Goal: Complete application form

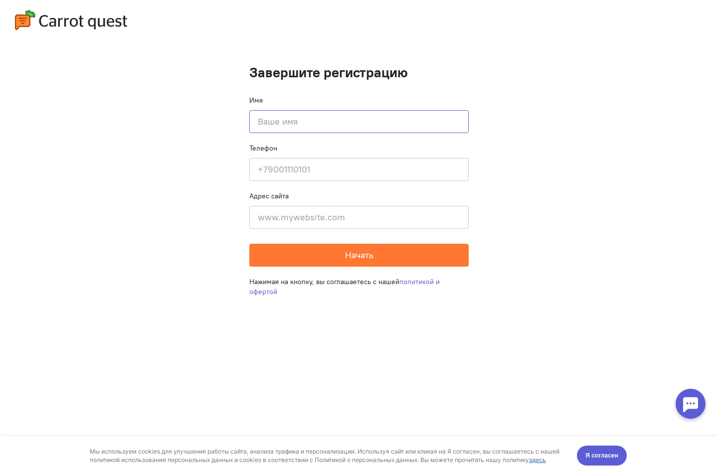
click at [321, 120] on input at bounding box center [358, 121] width 219 height 23
type input "a"
type input "Щ"
type input "Opypok3"
click at [310, 168] on input at bounding box center [358, 169] width 219 height 23
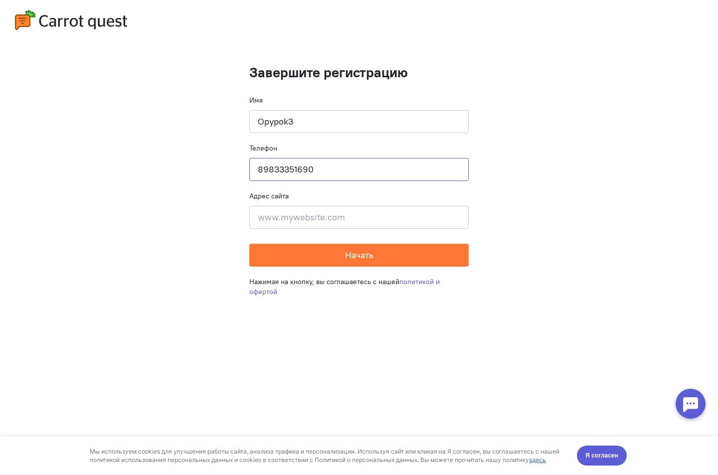
type input "89833351690"
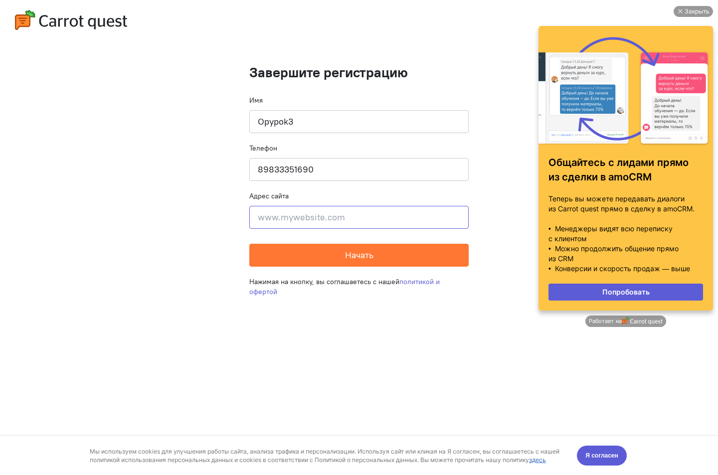
click at [284, 212] on input at bounding box center [358, 217] width 219 height 23
paste input "[URL][DOMAIN_NAME]"
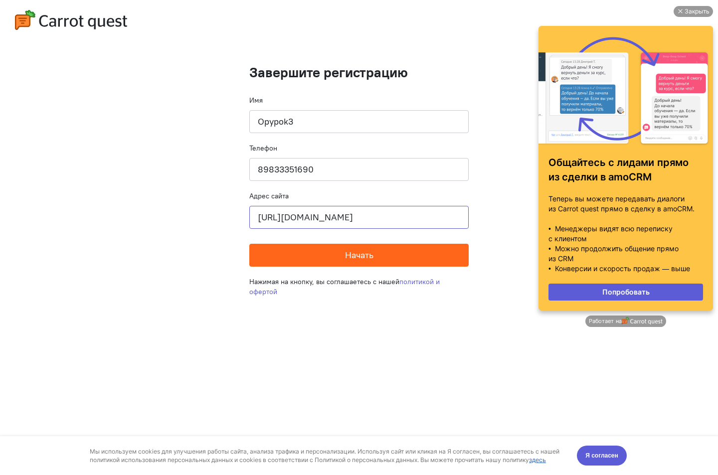
scroll to position [0, 471]
type input "[URL][DOMAIN_NAME]"
drag, startPoint x: 326, startPoint y: 259, endPoint x: 396, endPoint y: 201, distance: 90.3
click at [326, 259] on button "Начать" at bounding box center [358, 255] width 219 height 23
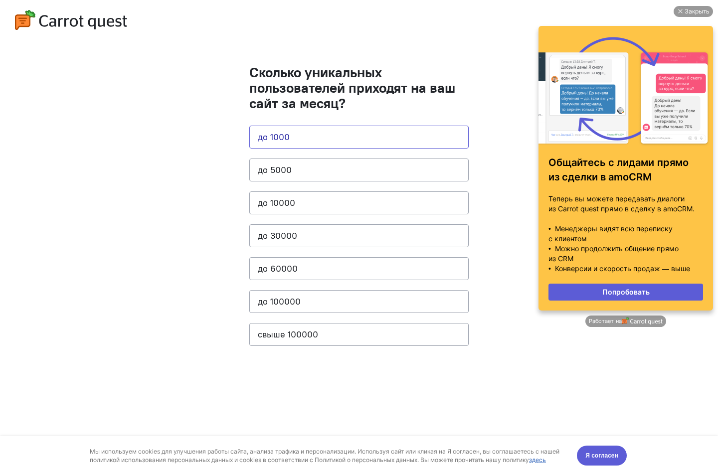
click at [311, 131] on button "до 1000" at bounding box center [358, 137] width 219 height 23
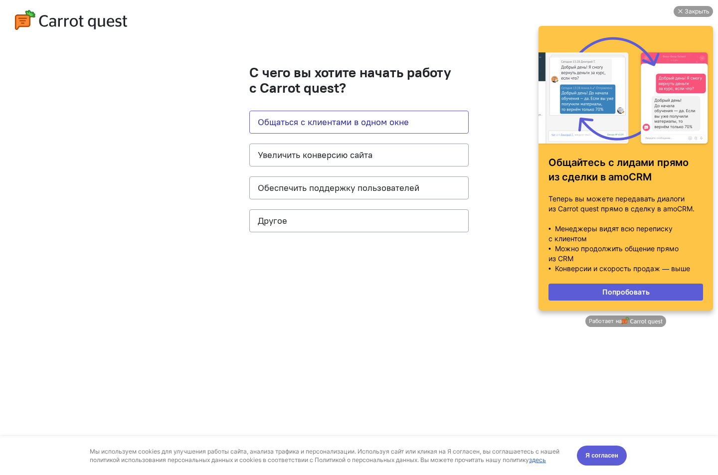
click at [359, 119] on button "Общаться с клиентами в одном окне" at bounding box center [358, 122] width 219 height 23
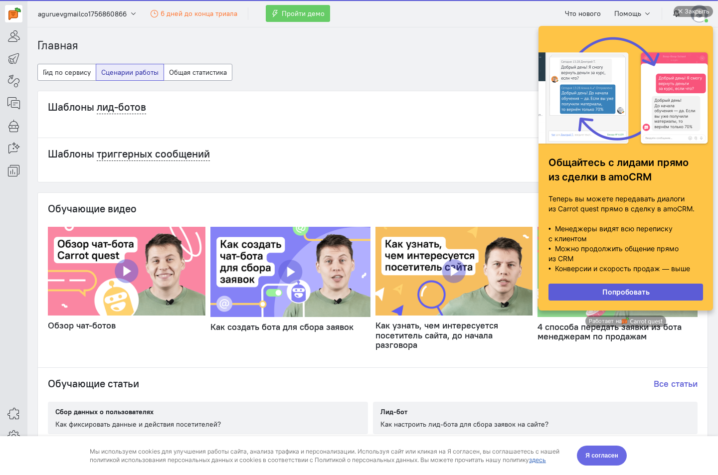
click at [595, 454] on span "Я согласен" at bounding box center [601, 456] width 33 height 10
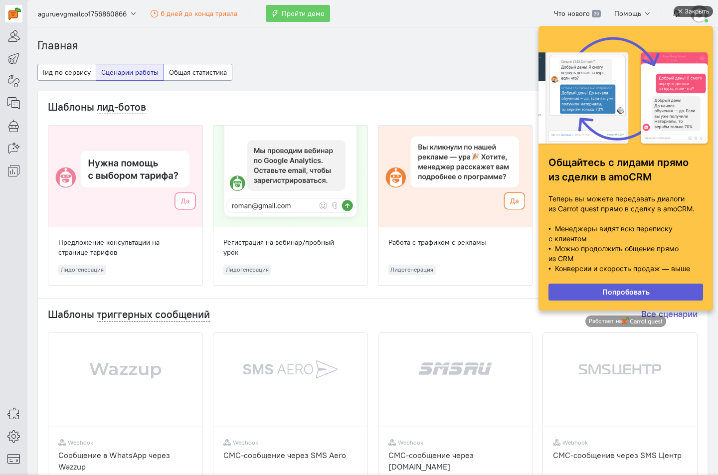
click at [700, 6] on div "Закрыть" at bounding box center [697, 11] width 25 height 11
